Goal: Task Accomplishment & Management: Complete application form

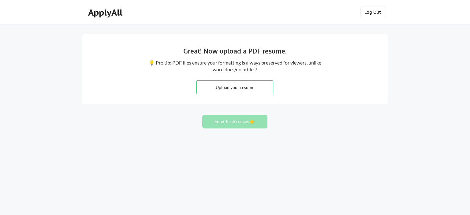
click at [361, 10] on button "Log Out" at bounding box center [372, 12] width 24 height 12
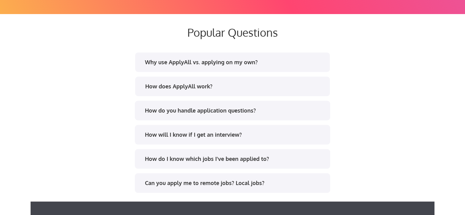
scroll to position [1162, 0]
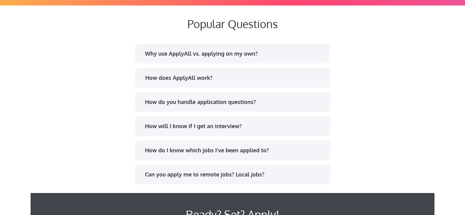
click at [220, 57] on div "Why use ApplyAll vs. applying on my own?" at bounding box center [232, 55] width 184 height 10
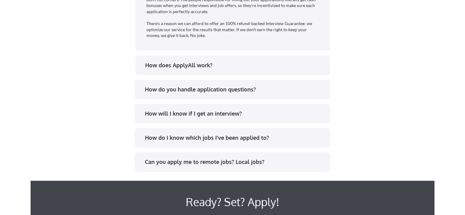
scroll to position [1376, 0]
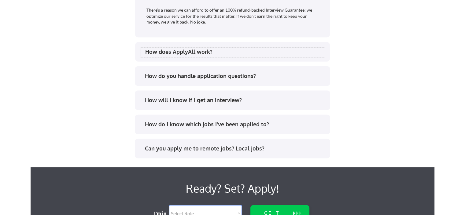
click at [246, 52] on div "How does ApplyAll work?" at bounding box center [234, 52] width 179 height 8
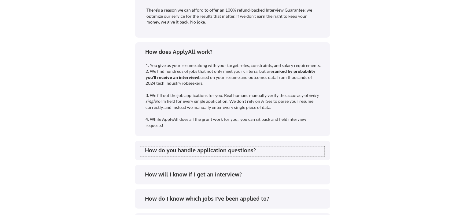
click at [209, 149] on div "How do you handle application questions?" at bounding box center [234, 150] width 179 height 8
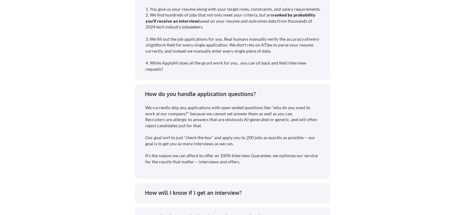
scroll to position [1437, 0]
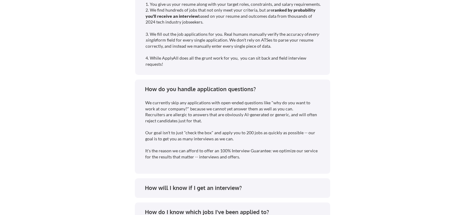
click at [249, 87] on div "How do you handle application questions?" at bounding box center [234, 89] width 179 height 8
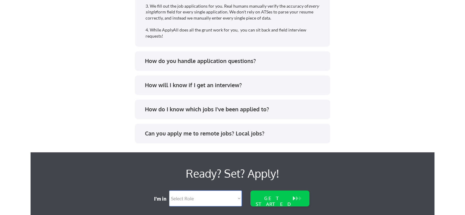
scroll to position [1467, 0]
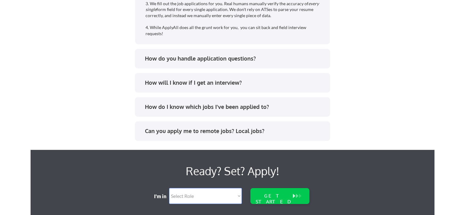
click at [225, 87] on div "How will I know if I get an interview?" at bounding box center [232, 84] width 184 height 10
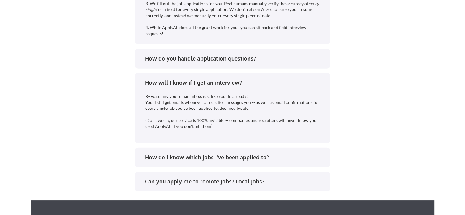
click at [254, 155] on div "How do I know which jobs I've been applied to?" at bounding box center [234, 157] width 179 height 8
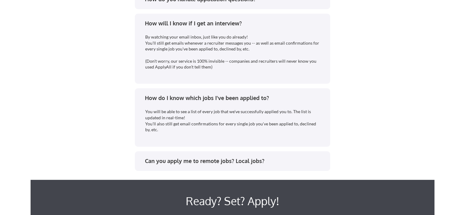
scroll to position [1529, 0]
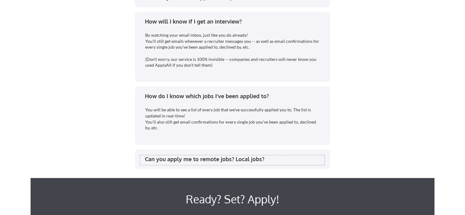
click at [258, 156] on div "Can you apply me to remote jobs? Local jobs?" at bounding box center [234, 159] width 179 height 8
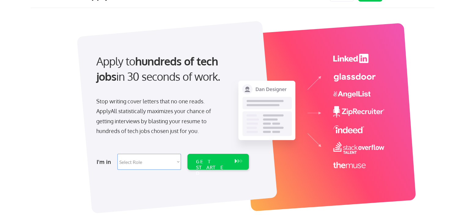
scroll to position [0, 0]
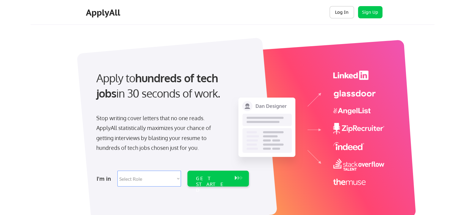
click at [336, 16] on button "Log In" at bounding box center [342, 12] width 24 height 12
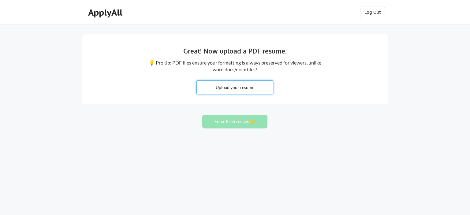
click at [241, 89] on input "file" at bounding box center [235, 87] width 76 height 13
type input "C:\fakepath\John_Buni_Resume_(latest).pdf"
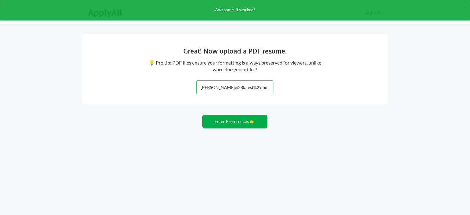
click at [247, 122] on button "Enter Preferences 👉" at bounding box center [234, 122] width 65 height 14
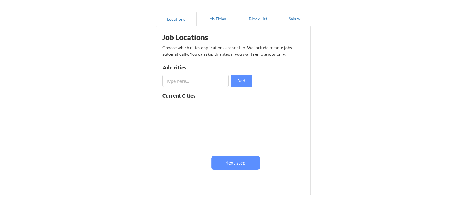
scroll to position [61, 0]
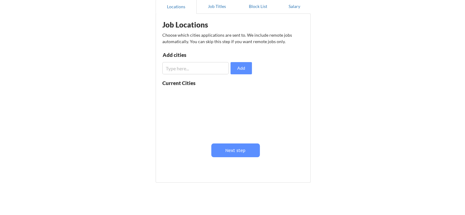
click at [202, 69] on input "input" at bounding box center [195, 68] width 66 height 12
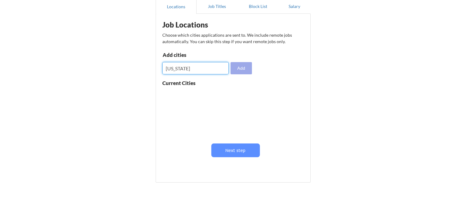
type input "[US_STATE]"
click at [244, 68] on button "Add" at bounding box center [241, 68] width 21 height 12
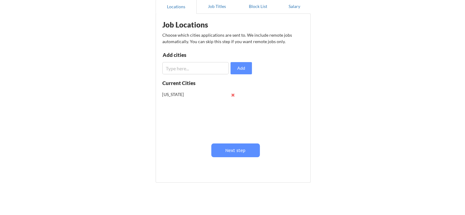
click at [233, 94] on button at bounding box center [233, 95] width 5 height 5
click at [206, 72] on input "input" at bounding box center [195, 68] width 66 height 12
type input "C"
type input "[GEOGRAPHIC_DATA]"
drag, startPoint x: 202, startPoint y: 66, endPoint x: 143, endPoint y: 67, distance: 59.3
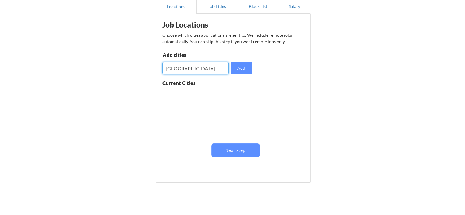
click at [143, 67] on div "Almost there! Locations Job Titles Block List Salary Job Locations Choose which…" at bounding box center [232, 89] width 465 height 300
type input "[GEOGRAPHIC_DATA]"
click at [237, 71] on button "Add" at bounding box center [241, 68] width 21 height 12
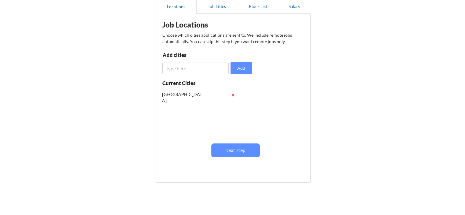
click at [232, 95] on button at bounding box center [233, 95] width 5 height 5
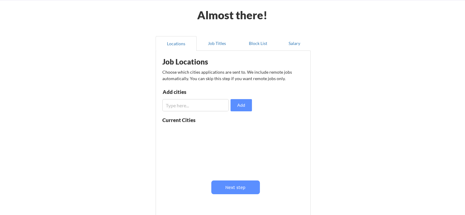
scroll to position [22, 0]
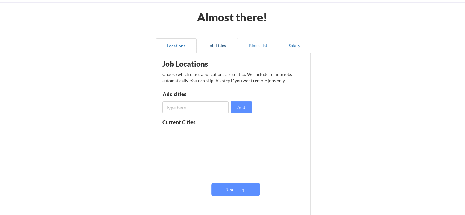
click at [217, 46] on button "Job Titles" at bounding box center [217, 45] width 41 height 15
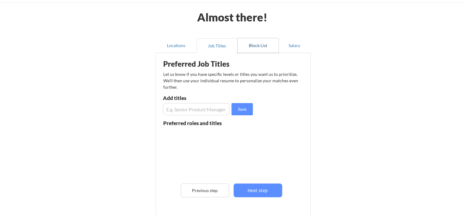
click at [256, 42] on button "Block List" at bounding box center [258, 45] width 41 height 15
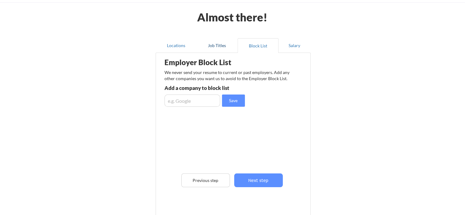
click at [218, 49] on button "Job Titles" at bounding box center [217, 45] width 41 height 15
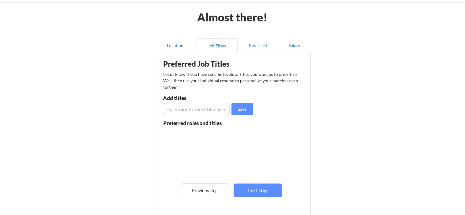
click at [208, 109] on input "input" at bounding box center [196, 109] width 67 height 12
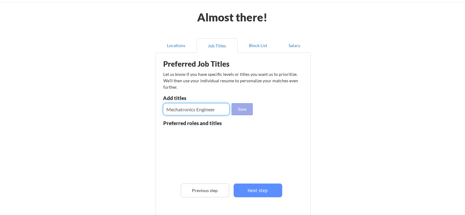
type input "Mechatronics Engineer"
click at [242, 109] on button "Save" at bounding box center [241, 109] width 21 height 12
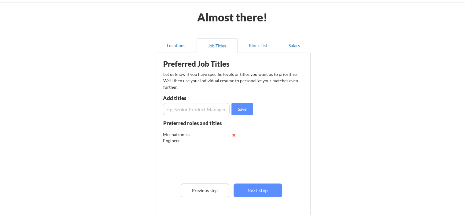
click at [198, 111] on input "input" at bounding box center [196, 109] width 67 height 12
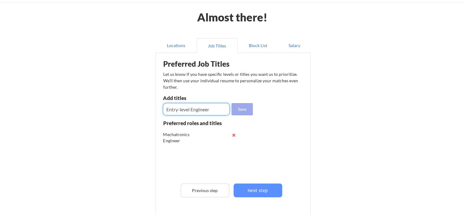
type input "Entry-level Engineer"
click at [236, 108] on button "Save" at bounding box center [241, 109] width 21 height 12
click at [195, 109] on input "input" at bounding box center [196, 109] width 67 height 12
type input "Robotics Engineer"
click at [243, 112] on button "Save" at bounding box center [241, 109] width 21 height 12
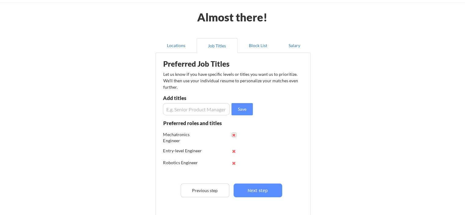
click at [232, 135] on button at bounding box center [234, 135] width 5 height 5
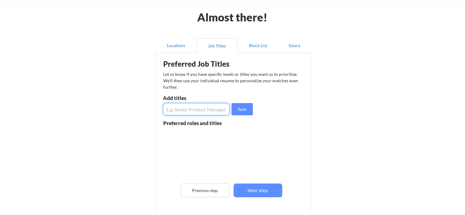
click at [210, 103] on input "input" at bounding box center [196, 109] width 67 height 12
type input "Mechatronics Engineer (Entry Level)"
click at [241, 111] on button "Save" at bounding box center [241, 109] width 21 height 12
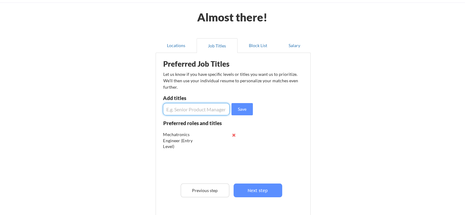
click at [203, 107] on input "input" at bounding box center [196, 109] width 67 height 12
type input "E"
type input "Robotics Engineer (Entry Level)"
click at [235, 107] on button "Save" at bounding box center [241, 109] width 21 height 12
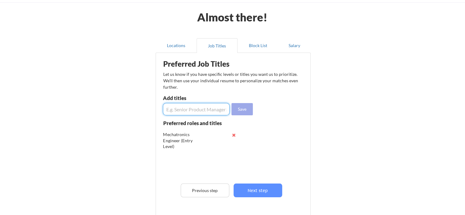
scroll to position [0, 0]
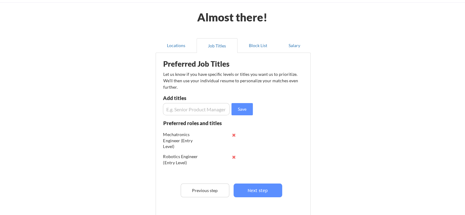
click at [201, 110] on input "input" at bounding box center [196, 109] width 67 height 12
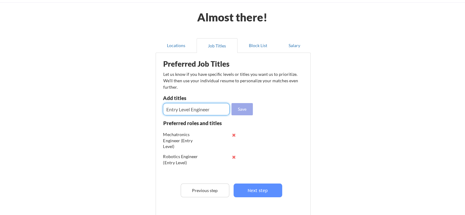
type input "Entry Level Engineer"
click at [244, 113] on button "Save" at bounding box center [241, 109] width 21 height 12
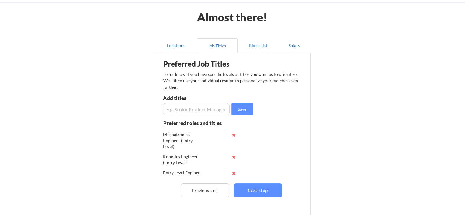
scroll to position [2, 0]
click at [260, 45] on button "Block List" at bounding box center [258, 45] width 41 height 15
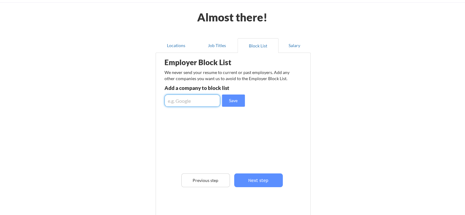
click at [207, 102] on input "input" at bounding box center [192, 100] width 56 height 12
click at [297, 44] on button "Salary" at bounding box center [295, 45] width 32 height 15
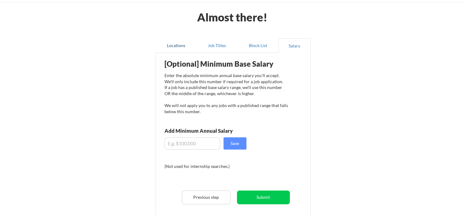
click at [183, 51] on button "Locations" at bounding box center [176, 45] width 41 height 15
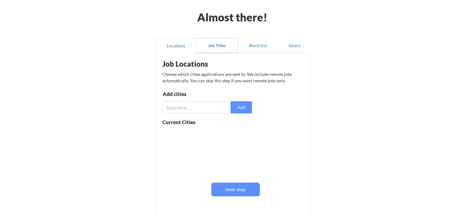
click at [222, 47] on button "Job Titles" at bounding box center [217, 45] width 41 height 15
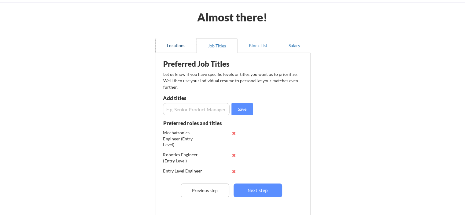
click at [182, 47] on button "Locations" at bounding box center [176, 45] width 41 height 15
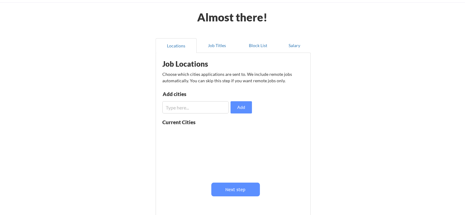
click at [187, 110] on input "input" at bounding box center [195, 107] width 66 height 12
type input "California"
click at [300, 129] on div "Job Locations Choose which cities applications are sent to. We include remote j…" at bounding box center [234, 135] width 151 height 158
click at [243, 104] on button "Add" at bounding box center [241, 107] width 21 height 12
click at [232, 134] on button at bounding box center [233, 134] width 5 height 5
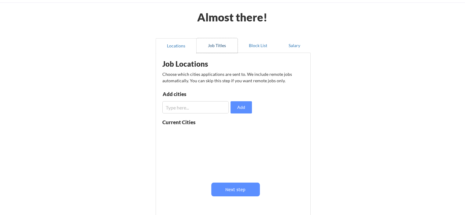
click at [225, 46] on button "Job Titles" at bounding box center [217, 45] width 41 height 15
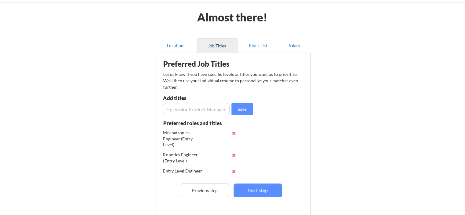
scroll to position [0, 0]
click at [174, 46] on button "Locations" at bounding box center [176, 45] width 41 height 15
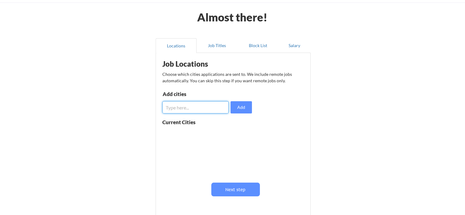
click at [190, 104] on input "input" at bounding box center [195, 107] width 66 height 12
type input "Santa Clara"
click at [240, 110] on button "Add" at bounding box center [241, 107] width 21 height 12
click at [196, 108] on input "input" at bounding box center [195, 107] width 66 height 12
type input "Sunnyvale"
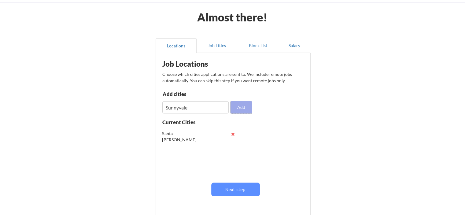
click at [238, 108] on button "Add" at bounding box center [241, 107] width 21 height 12
click at [213, 108] on input "input" at bounding box center [195, 107] width 66 height 12
type input "Mountain View"
click at [243, 104] on button "Add" at bounding box center [241, 107] width 21 height 12
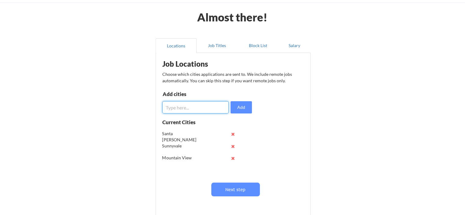
click at [175, 109] on input "input" at bounding box center [195, 107] width 66 height 12
type input "[GEOGRAPHIC_DATA]"
click at [234, 105] on button "Add" at bounding box center [241, 107] width 21 height 12
click at [202, 110] on input "input" at bounding box center [195, 107] width 66 height 12
type input "[GEOGRAPHIC_DATA]"
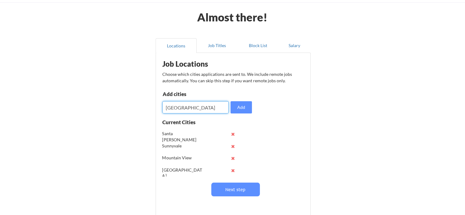
click at [241, 114] on div "Job Locations Choose which cities applications are sent to. We include remote j…" at bounding box center [234, 135] width 151 height 158
click at [246, 105] on button "Add" at bounding box center [241, 107] width 21 height 12
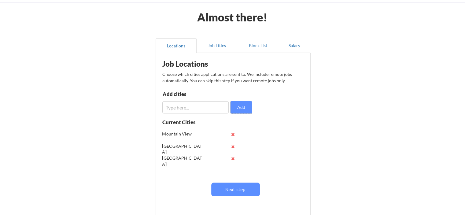
click at [188, 107] on input "input" at bounding box center [195, 107] width 66 height 12
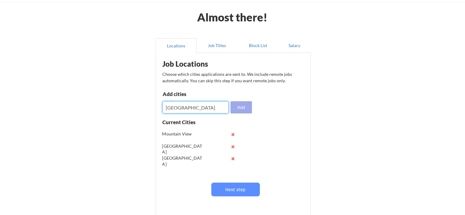
type input "[GEOGRAPHIC_DATA]"
click at [245, 105] on button "Add" at bounding box center [241, 107] width 21 height 12
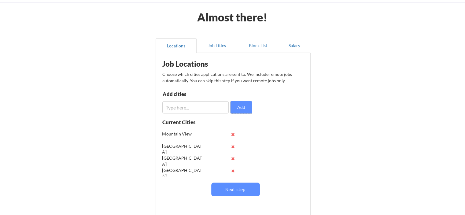
click at [204, 113] on input "input" at bounding box center [195, 107] width 66 height 12
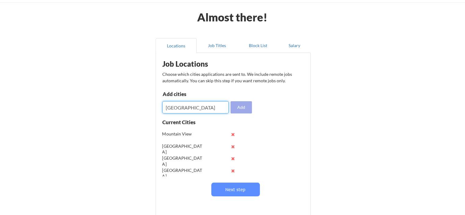
type input "[GEOGRAPHIC_DATA]"
click at [239, 105] on button "Add" at bounding box center [241, 107] width 21 height 12
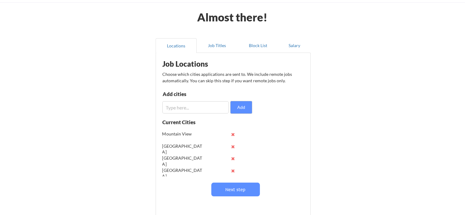
click at [196, 107] on input "input" at bounding box center [195, 107] width 66 height 12
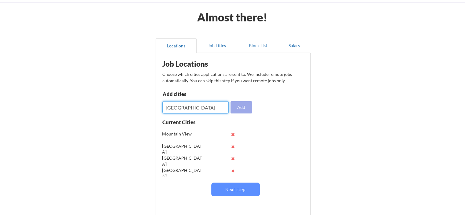
type input "[GEOGRAPHIC_DATA]"
click at [239, 110] on button "Add" at bounding box center [241, 107] width 21 height 12
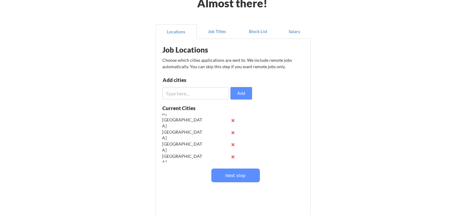
scroll to position [31, 0]
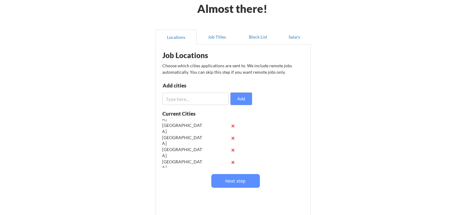
click at [199, 97] on input "input" at bounding box center [195, 99] width 66 height 12
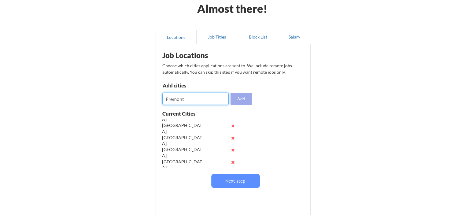
type input "Fremont"
click at [242, 100] on button "Add" at bounding box center [241, 99] width 21 height 12
click at [213, 98] on input "input" at bounding box center [195, 99] width 66 height 12
type input "[GEOGRAPHIC_DATA]"
click at [244, 96] on button "Add" at bounding box center [241, 99] width 21 height 12
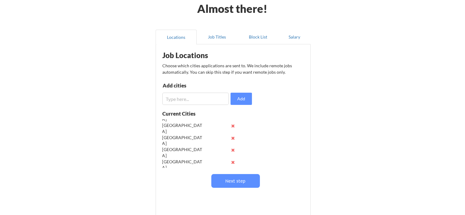
scroll to position [72, 0]
click at [199, 96] on input "input" at bounding box center [195, 99] width 66 height 12
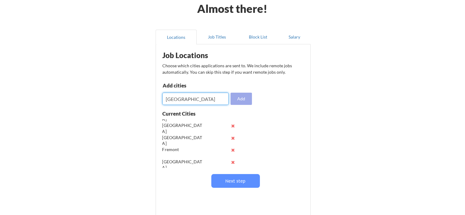
type input "East Bay"
click at [239, 101] on button "Add" at bounding box center [241, 99] width 21 height 12
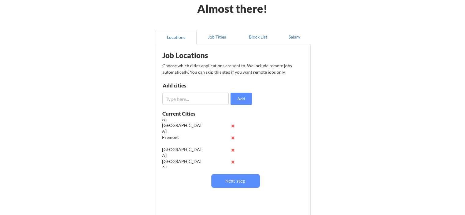
scroll to position [92, 0]
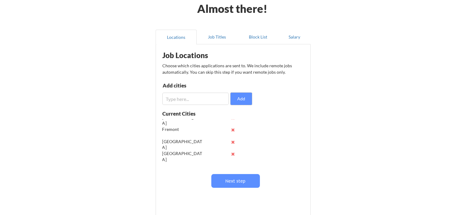
click at [194, 93] on input "input" at bounding box center [195, 99] width 66 height 12
type input "Fresno"
click at [235, 100] on button "Add" at bounding box center [241, 99] width 21 height 12
click at [231, 153] on button at bounding box center [233, 154] width 5 height 5
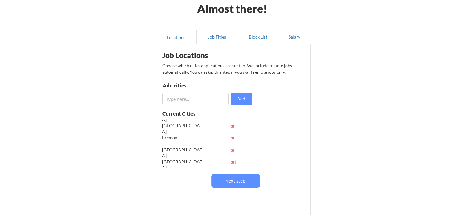
scroll to position [84, 0]
click at [233, 161] on button at bounding box center [233, 162] width 5 height 5
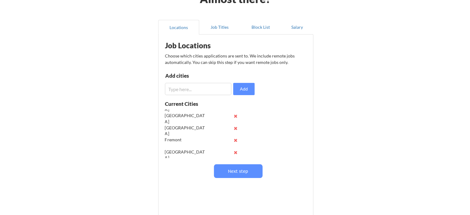
scroll to position [72, 0]
click at [230, 170] on button "Next step" at bounding box center [235, 171] width 49 height 14
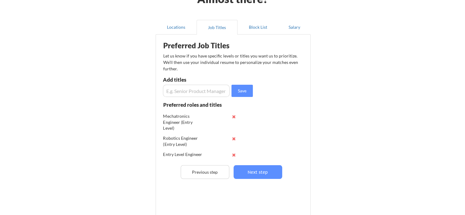
click at [202, 90] on input "input" at bounding box center [196, 91] width 67 height 12
click at [266, 172] on button "Next step" at bounding box center [258, 172] width 49 height 14
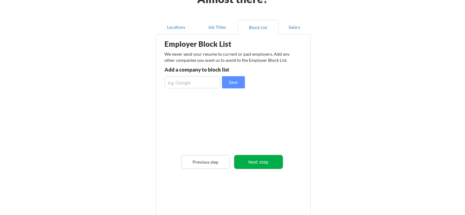
click at [268, 158] on button "Next step" at bounding box center [258, 162] width 49 height 14
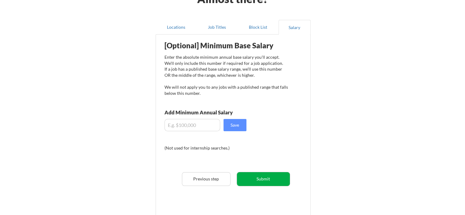
click at [274, 177] on button "Submit" at bounding box center [263, 179] width 53 height 14
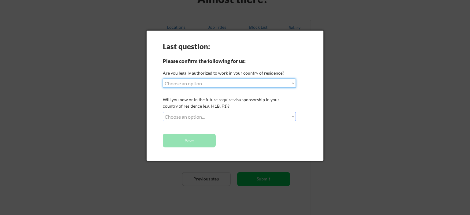
click at [239, 83] on select "Choose an option... Yes, I am a US Citizen Yes, I am a Canadian Citizen Yes, I …" at bounding box center [229, 83] width 133 height 9
click at [237, 85] on select "Choose an option... Yes, I am a US Citizen Yes, I am a Canadian Citizen Yes, I …" at bounding box center [229, 83] width 133 height 9
click at [229, 84] on select "Choose an option... Yes, I am a US Citizen Yes, I am a Canadian Citizen Yes, I …" at bounding box center [229, 83] width 133 height 9
click at [226, 112] on div "Last question: Please confirm the following for us: Are you legally authorized …" at bounding box center [234, 96] width 177 height 130
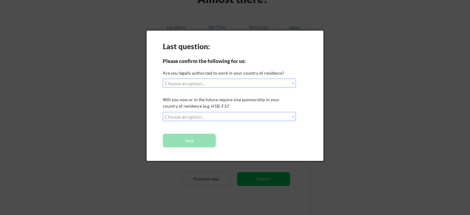
click at [231, 116] on select "Choose an option... No, I will not need sponsorship Yes, I will need sponsorship" at bounding box center [229, 116] width 133 height 9
click at [240, 120] on select "Choose an option... No, I will not need sponsorship Yes, I will need sponsorship" at bounding box center [229, 116] width 133 height 9
click at [226, 81] on select "Choose an option... Yes, I am a US Citizen Yes, I am a Canadian Citizen Yes, I …" at bounding box center [229, 83] width 133 height 9
select select ""yes__i_am_a_canadian_citizen""
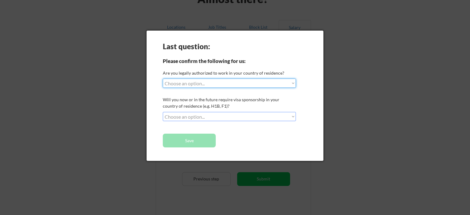
click at [163, 79] on select "Choose an option... Yes, I am a US Citizen Yes, I am a Canadian Citizen Yes, I …" at bounding box center [229, 83] width 133 height 9
click at [231, 84] on select "Choose an option... Yes, I am a US Citizen Yes, I am a Canadian Citizen Yes, I …" at bounding box center [229, 83] width 133 height 9
click at [283, 83] on select "Choose an option... Yes, I am a US Citizen Yes, I am a Canadian Citizen Yes, I …" at bounding box center [229, 83] width 133 height 9
click at [233, 113] on select "Choose an option... No, I will not need sponsorship Yes, I will need sponsorship" at bounding box center [229, 116] width 133 height 9
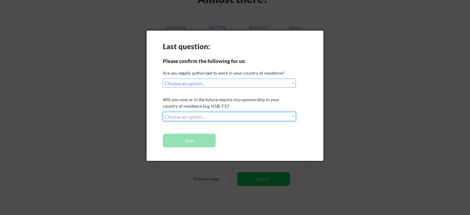
click at [247, 114] on select "Choose an option... No, I will not need sponsorship Yes, I will need sponsorship" at bounding box center [229, 116] width 133 height 9
click at [249, 115] on select "Choose an option... No, I will not need sponsorship Yes, I will need sponsorship" at bounding box center [229, 116] width 133 height 9
click at [163, 112] on select "Choose an option... No, I will not need sponsorship Yes, I will need sponsorship" at bounding box center [229, 116] width 133 height 9
click at [273, 113] on select "Choose an option... No, I will not need sponsorship Yes, I will need sponsorship" at bounding box center [229, 116] width 133 height 9
click at [280, 114] on select "Choose an option... No, I will not need sponsorship Yes, I will need sponsorship" at bounding box center [229, 116] width 133 height 9
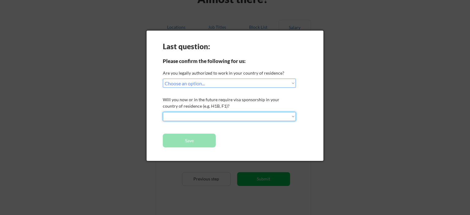
click at [205, 118] on select "Choose an option... No, I will not need sponsorship Yes, I will need sponsorship" at bounding box center [229, 116] width 133 height 9
click at [232, 98] on div "Will you now or in the future require visa sponsorship in your country of resid…" at bounding box center [228, 102] width 131 height 13
drag, startPoint x: 213, startPoint y: 118, endPoint x: 211, endPoint y: 114, distance: 4.5
click at [212, 117] on select "Choose an option... No, I will not need sponsorship Yes, I will need sponsorship" at bounding box center [229, 116] width 133 height 9
select select ""no__i_will_not_need_sponsorship""
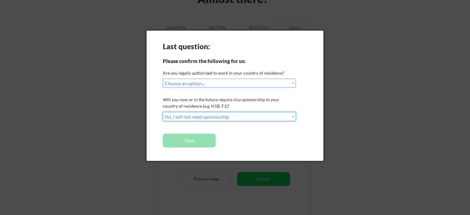
click at [163, 112] on select "Choose an option... No, I will not need sponsorship Yes, I will need sponsorship" at bounding box center [229, 116] width 133 height 9
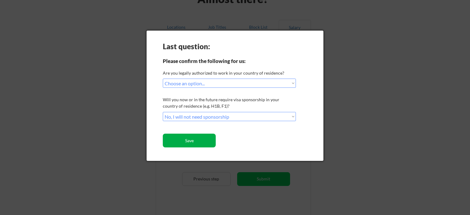
click at [190, 140] on button "Save" at bounding box center [189, 141] width 53 height 14
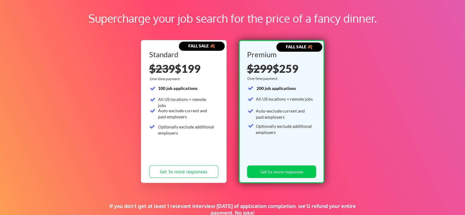
scroll to position [33, 0]
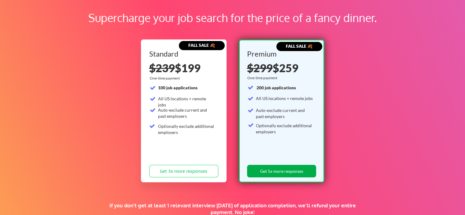
click at [289, 172] on button "Get 5x more responses" at bounding box center [281, 171] width 69 height 13
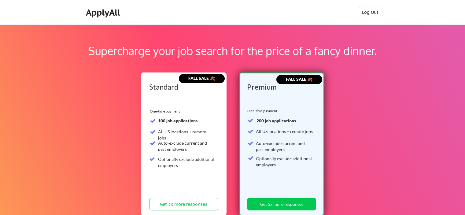
scroll to position [33, 0]
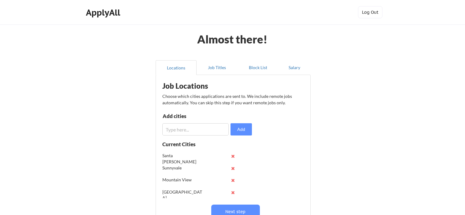
scroll to position [40, 0]
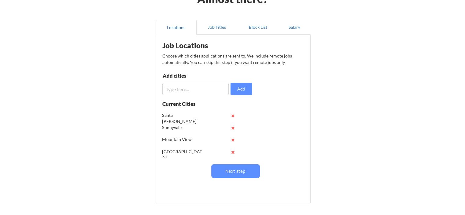
drag, startPoint x: 196, startPoint y: 121, endPoint x: 205, endPoint y: 121, distance: 9.8
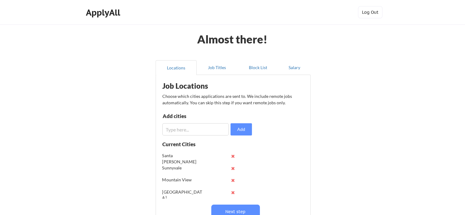
scroll to position [0, 0]
click at [219, 67] on button "Job Titles" at bounding box center [217, 67] width 41 height 15
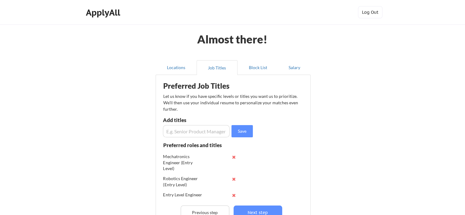
click at [193, 130] on input "input" at bounding box center [196, 131] width 67 height 12
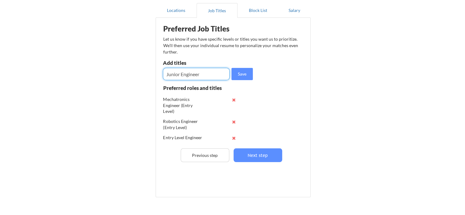
scroll to position [55, 0]
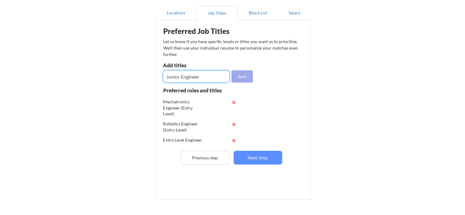
type input "Junior Engineer"
click at [246, 80] on button "Save" at bounding box center [241, 76] width 21 height 12
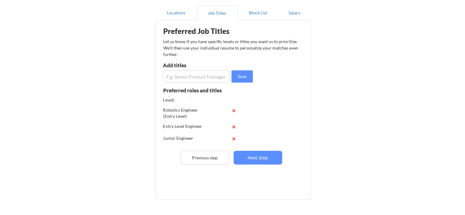
scroll to position [0, 0]
click at [234, 102] on button at bounding box center [234, 102] width 5 height 5
click at [205, 77] on input "input" at bounding box center [196, 76] width 67 height 12
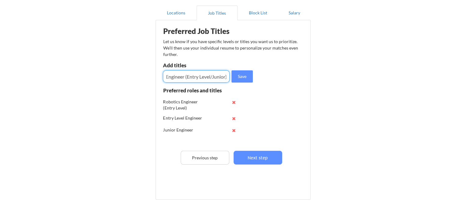
scroll to position [0, 32]
type input "Mechatronics Engineer (Entry Level/Junior)"
click at [241, 78] on button "Save" at bounding box center [241, 76] width 21 height 12
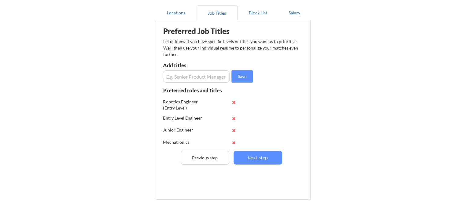
click at [233, 100] on button at bounding box center [234, 102] width 5 height 5
click at [202, 75] on input "input" at bounding box center [196, 76] width 67 height 12
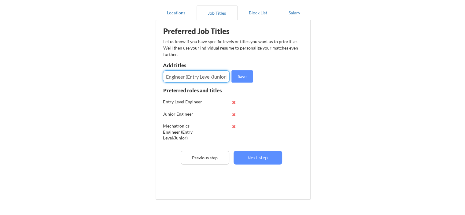
scroll to position [0, 21]
type input "Robotics Engineer (Entry Level/Junior)"
click at [240, 77] on button "Save" at bounding box center [241, 76] width 21 height 12
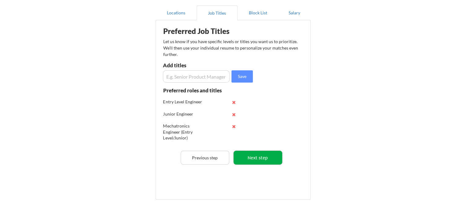
click at [263, 156] on button "Next step" at bounding box center [258, 158] width 49 height 14
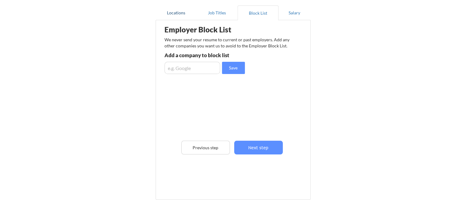
click at [172, 7] on button "Locations" at bounding box center [176, 13] width 41 height 15
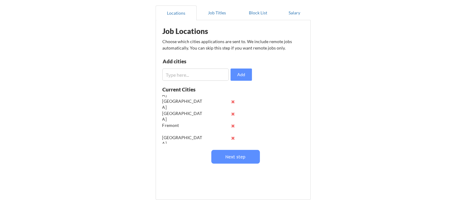
scroll to position [72, 0]
click at [237, 153] on button "Next step" at bounding box center [235, 157] width 49 height 14
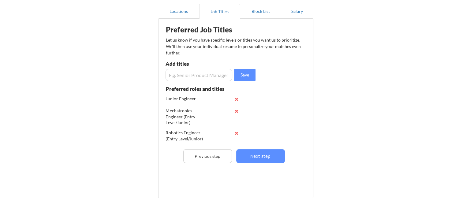
scroll to position [55, 0]
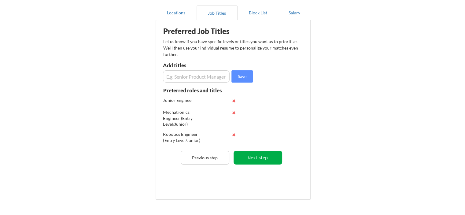
click at [254, 153] on button "Next step" at bounding box center [258, 158] width 49 height 14
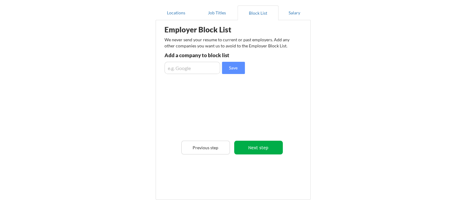
click at [259, 146] on button "Next step" at bounding box center [258, 148] width 49 height 14
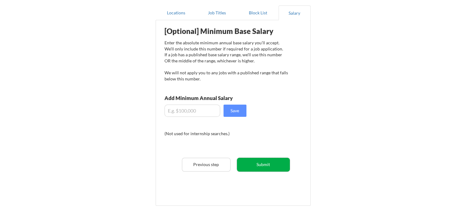
click at [259, 165] on button "Submit" at bounding box center [263, 165] width 53 height 14
select select ""yes__i_am_a_canadian_citizen""
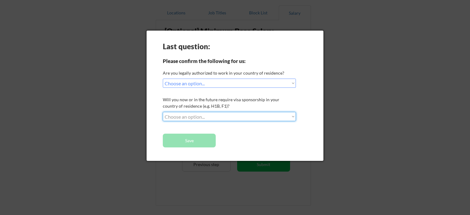
click at [227, 115] on select "Choose an option... No, I will not need sponsorship Yes, I will need sponsorship" at bounding box center [229, 116] width 133 height 9
click at [163, 112] on select "Choose an option... No, I will not need sponsorship Yes, I will need sponsorship" at bounding box center [229, 116] width 133 height 9
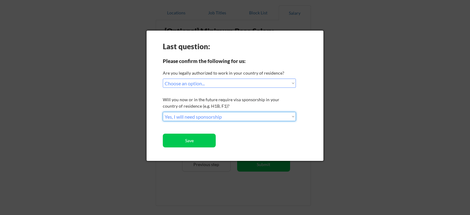
click at [221, 116] on select "Choose an option... No, I will not need sponsorship Yes, I will need sponsorship" at bounding box center [229, 116] width 133 height 9
select select ""no__i_will_not_need_sponsorship""
click at [163, 112] on select "Choose an option... No, I will not need sponsorship Yes, I will need sponsorship" at bounding box center [229, 116] width 133 height 9
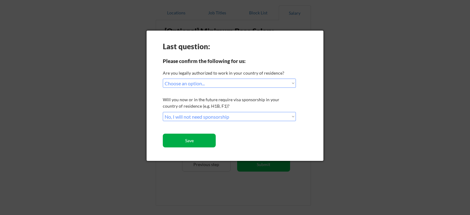
click at [208, 143] on button "Save" at bounding box center [189, 141] width 53 height 14
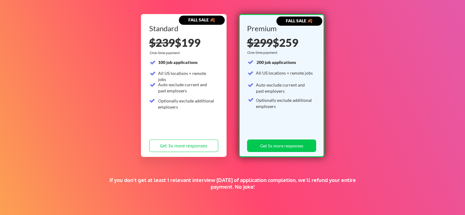
scroll to position [61, 0]
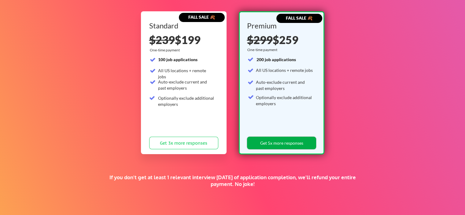
click at [284, 140] on button "Get 5x more responses" at bounding box center [281, 143] width 69 height 13
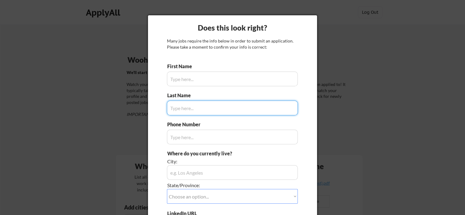
type input "[PERSON_NAME]"
type input "[PHONE_NUMBER]"
type input "Kitchener, [GEOGRAPHIC_DATA], [GEOGRAPHIC_DATA]"
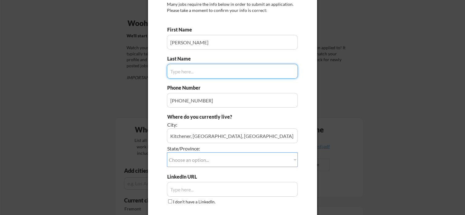
scroll to position [31, 0]
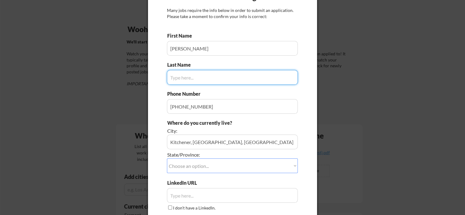
type input "Buni"
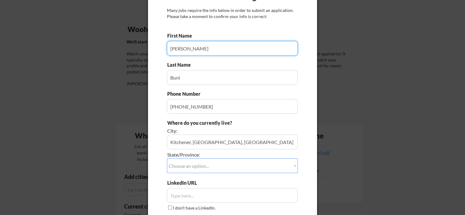
click at [220, 46] on input "input" at bounding box center [232, 48] width 131 height 15
click at [304, 68] on div "Does this look right? Many jobs require the info below in order to submit an ap…" at bounding box center [232, 114] width 169 height 258
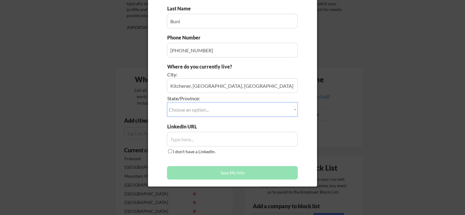
scroll to position [92, 0]
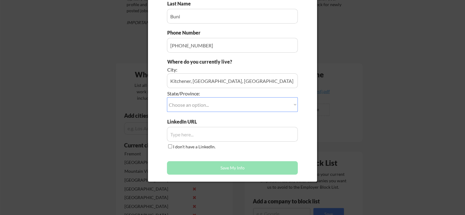
click at [237, 104] on select "Choose an option... Other/Not Applicable [US_STATE] [US_STATE] [GEOGRAPHIC_DATA…" at bounding box center [232, 104] width 131 height 15
click at [305, 37] on div "Does this look right? Many jobs require the info below in order to submit an ap…" at bounding box center [232, 53] width 169 height 258
click at [255, 101] on select "Choose an option... Other/Not Applicable [US_STATE] [US_STATE] [GEOGRAPHIC_DATA…" at bounding box center [232, 104] width 131 height 15
click at [167, 97] on select "Choose an option... Other/Not Applicable [US_STATE] [US_STATE] [GEOGRAPHIC_DATA…" at bounding box center [232, 104] width 131 height 15
click at [210, 103] on select "Choose an option... Other/Not Applicable [US_STATE] [US_STATE] [GEOGRAPHIC_DATA…" at bounding box center [232, 104] width 131 height 15
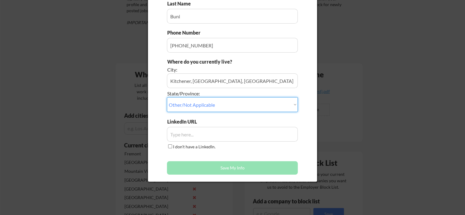
select select ""[GEOGRAPHIC_DATA]""
click at [167, 97] on select "Choose an option... Other/Not Applicable [US_STATE] [US_STATE] [GEOGRAPHIC_DATA…" at bounding box center [232, 104] width 131 height 15
click at [247, 132] on input "input" at bounding box center [232, 134] width 131 height 15
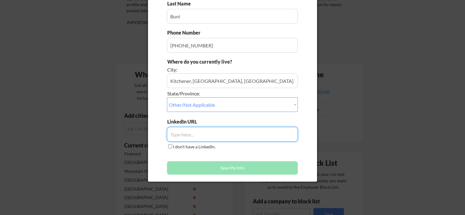
paste input "[DOMAIN_NAME][URL]"
type input "[DOMAIN_NAME][URL]"
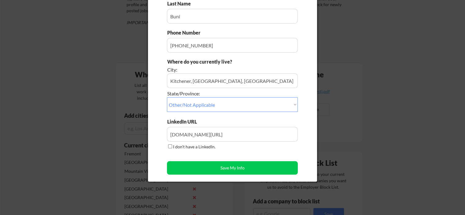
click at [311, 121] on div "Does this look right? Many jobs require the info below in order to submit an ap…" at bounding box center [232, 53] width 169 height 258
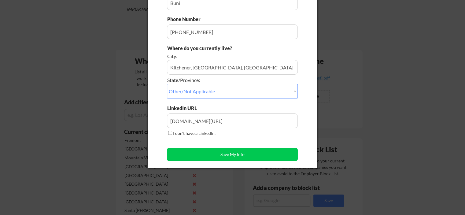
scroll to position [122, 0]
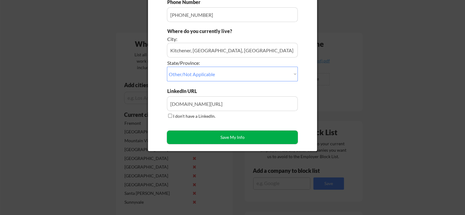
click at [245, 137] on button "Save My Info" at bounding box center [232, 137] width 131 height 13
type input "Kitchener, [GEOGRAPHIC_DATA], [GEOGRAPHIC_DATA], [GEOGRAPHIC_DATA]"
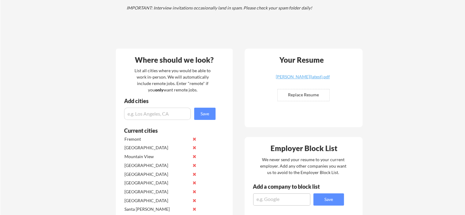
scroll to position [153, 0]
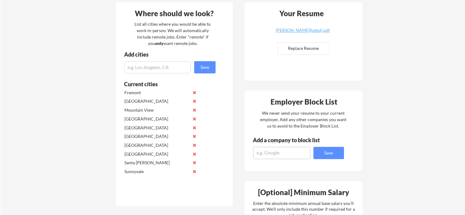
click at [161, 66] on input "input" at bounding box center [157, 67] width 67 height 12
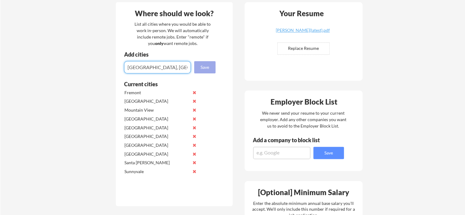
type input "[GEOGRAPHIC_DATA], [GEOGRAPHIC_DATA]"
click at [204, 70] on button "Save" at bounding box center [204, 67] width 21 height 12
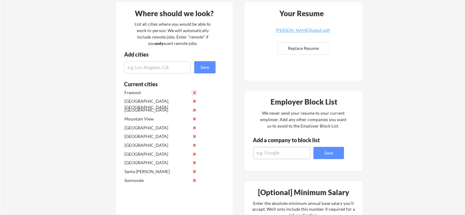
click at [194, 92] on button at bounding box center [194, 92] width 5 height 5
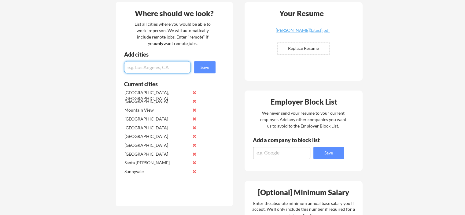
click at [168, 68] on input "input" at bounding box center [157, 67] width 67 height 12
type input "[GEOGRAPHIC_DATA], [GEOGRAPHIC_DATA]"
click at [208, 71] on button "Save" at bounding box center [204, 67] width 21 height 12
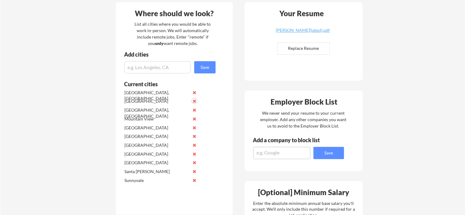
click at [194, 101] on button at bounding box center [194, 101] width 5 height 5
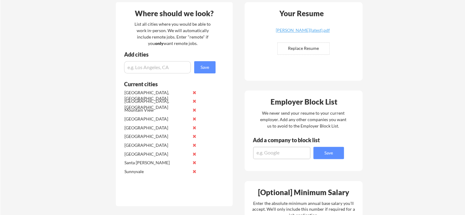
click at [175, 66] on input "input" at bounding box center [157, 67] width 67 height 12
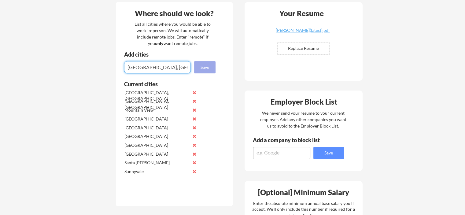
type input "[GEOGRAPHIC_DATA], [GEOGRAPHIC_DATA]"
click at [210, 63] on button "Save" at bounding box center [204, 67] width 21 height 12
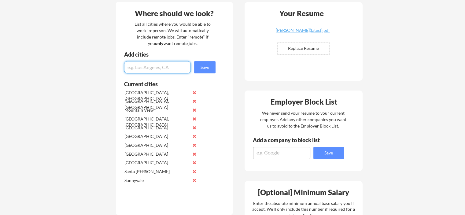
click at [193, 110] on button at bounding box center [194, 110] width 5 height 5
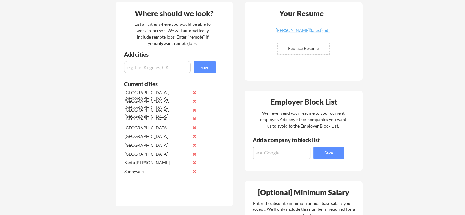
click at [179, 65] on input "input" at bounding box center [157, 67] width 67 height 12
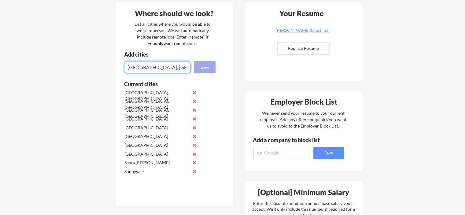
type input "[GEOGRAPHIC_DATA], [GEOGRAPHIC_DATA]"
click at [210, 65] on button "Save" at bounding box center [204, 67] width 21 height 12
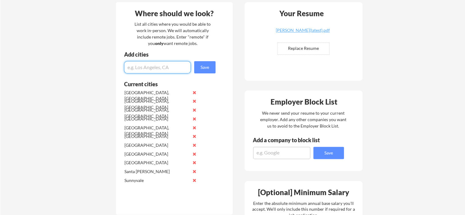
click at [194, 117] on button at bounding box center [194, 118] width 5 height 5
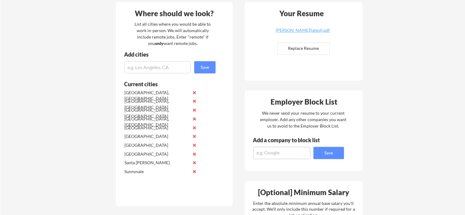
click at [168, 65] on input "input" at bounding box center [157, 67] width 67 height 12
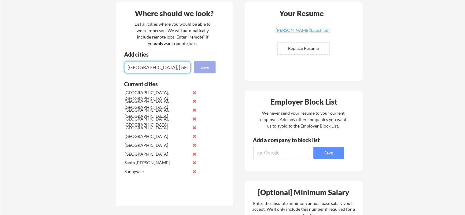
type input "[GEOGRAPHIC_DATA], [GEOGRAPHIC_DATA]"
click at [210, 71] on button "Save" at bounding box center [204, 67] width 21 height 12
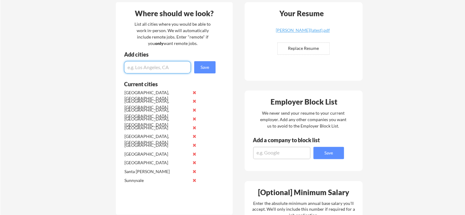
click at [195, 127] on button at bounding box center [194, 127] width 5 height 5
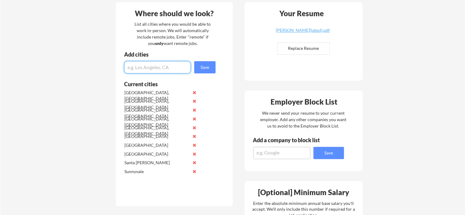
click at [167, 70] on input "input" at bounding box center [157, 67] width 67 height 12
type input "[GEOGRAPHIC_DATA], [GEOGRAPHIC_DATA]"
click at [201, 68] on button "Save" at bounding box center [204, 67] width 21 height 12
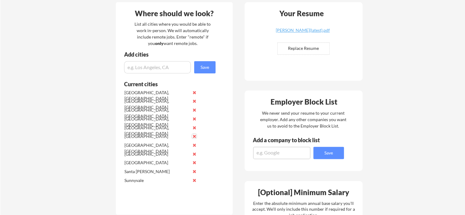
click at [195, 135] on button at bounding box center [194, 136] width 5 height 5
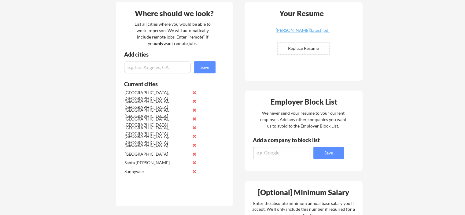
click at [167, 66] on input "input" at bounding box center [157, 67] width 67 height 12
type input "[GEOGRAPHIC_DATA], [GEOGRAPHIC_DATA]"
click at [196, 67] on button "Save" at bounding box center [204, 67] width 21 height 12
click at [193, 144] on button at bounding box center [194, 145] width 5 height 5
click at [160, 64] on input "input" at bounding box center [157, 67] width 67 height 12
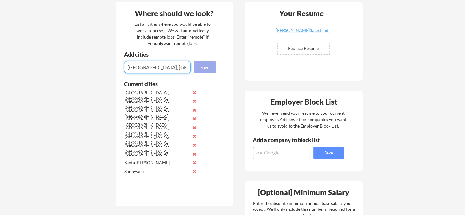
type input "[GEOGRAPHIC_DATA], [GEOGRAPHIC_DATA]"
click at [207, 70] on button "Save" at bounding box center [204, 67] width 21 height 12
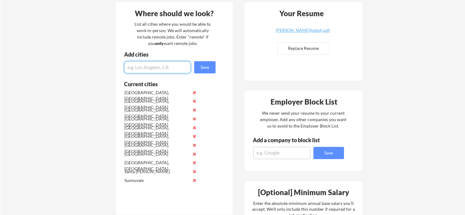
click at [196, 154] on button at bounding box center [194, 154] width 5 height 5
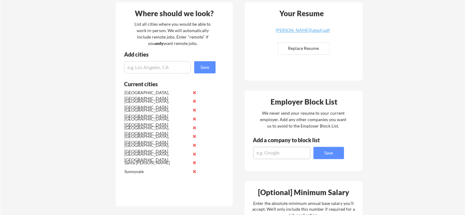
click at [163, 65] on input "input" at bounding box center [157, 67] width 67 height 12
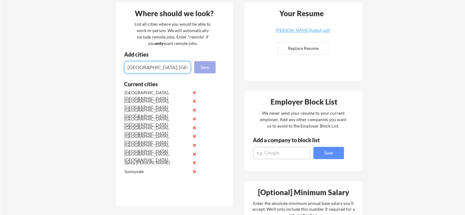
type input "Santa Clara, CA"
click at [202, 65] on button "Save" at bounding box center [204, 67] width 21 height 12
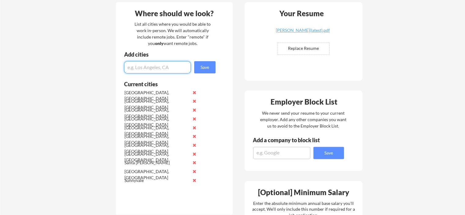
click at [194, 162] on button at bounding box center [194, 162] width 5 height 5
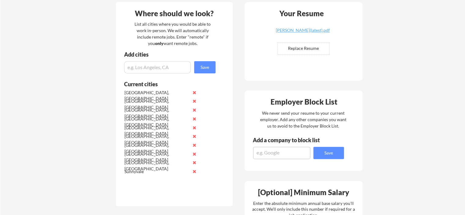
click at [179, 66] on input "input" at bounding box center [157, 67] width 67 height 12
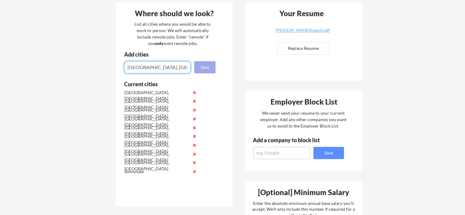
type input "Sunnyvale, CA"
click at [204, 67] on button "Save" at bounding box center [204, 67] width 21 height 12
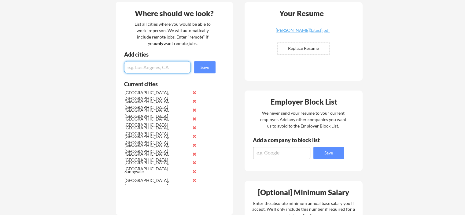
click at [193, 171] on button at bounding box center [194, 171] width 5 height 5
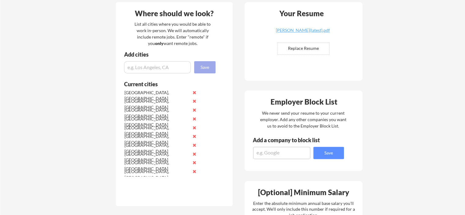
click at [208, 65] on button "Save" at bounding box center [204, 67] width 21 height 12
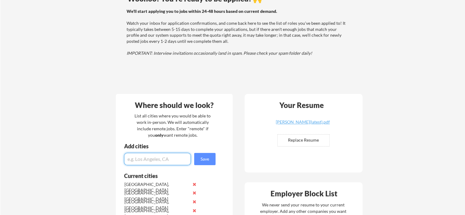
scroll to position [0, 0]
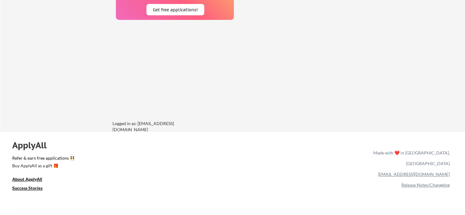
scroll to position [576, 0]
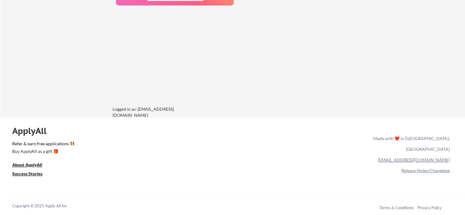
click at [429, 157] on link "[EMAIL_ADDRESS][DOMAIN_NAME]" at bounding box center [414, 159] width 72 height 5
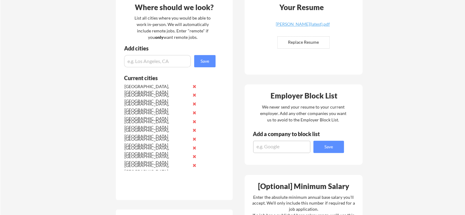
scroll to position [159, 0]
click at [165, 60] on input "input" at bounding box center [157, 61] width 67 height 12
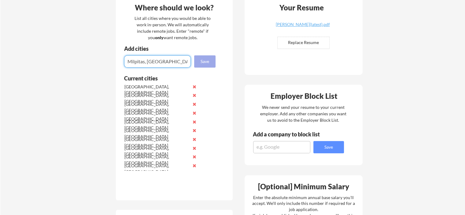
type input "Milpitas, [GEOGRAPHIC_DATA]"
click at [199, 61] on button "Save" at bounding box center [204, 61] width 21 height 12
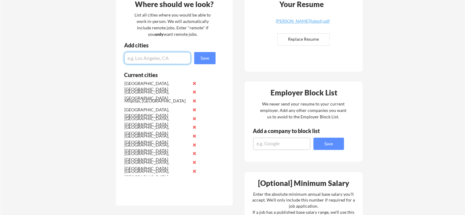
scroll to position [162, 0]
